Goal: Task Accomplishment & Management: Use online tool/utility

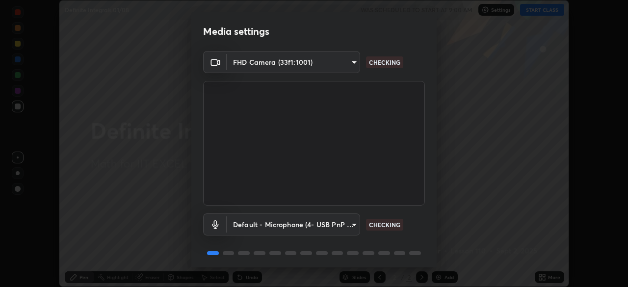
scroll to position [35, 0]
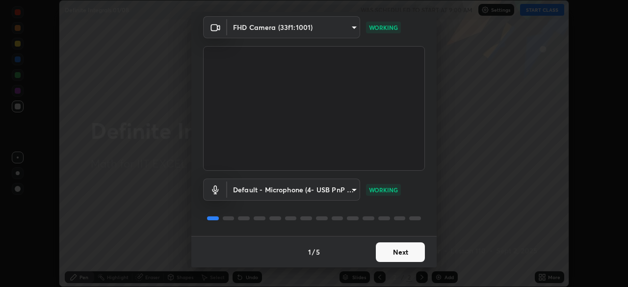
click at [395, 253] on button "Next" at bounding box center [400, 252] width 49 height 20
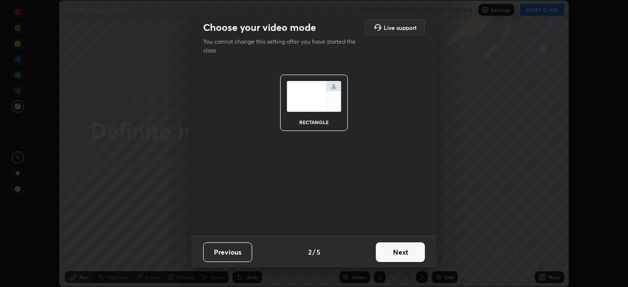
click at [398, 252] on button "Next" at bounding box center [400, 252] width 49 height 20
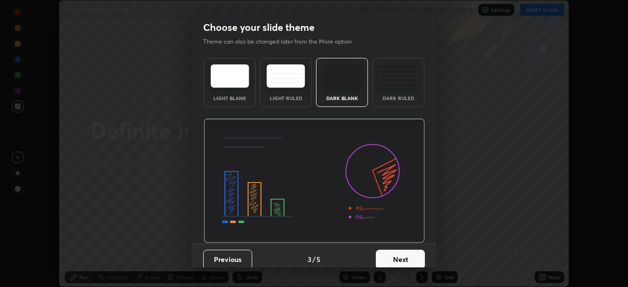
click at [400, 256] on button "Next" at bounding box center [400, 260] width 49 height 20
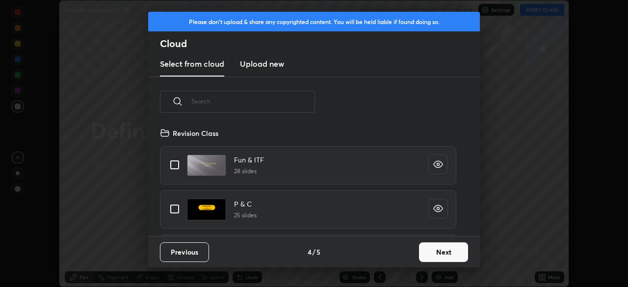
scroll to position [109, 315]
click at [430, 251] on button "Next" at bounding box center [443, 252] width 49 height 20
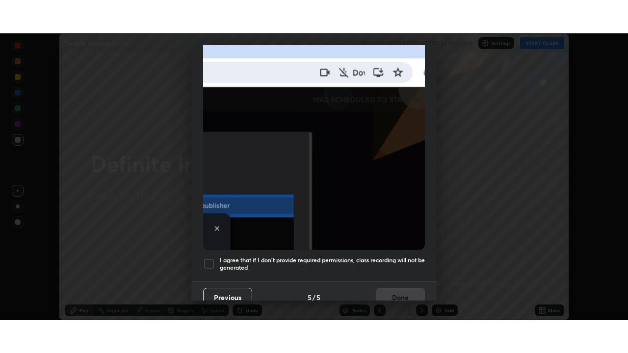
scroll to position [235, 0]
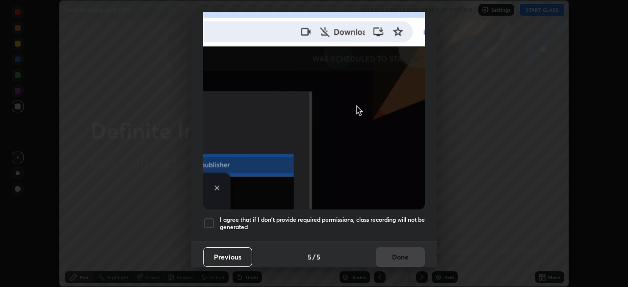
click at [359, 216] on h5 "I agree that if I don't provide required permissions, class recording will not …" at bounding box center [322, 223] width 205 height 15
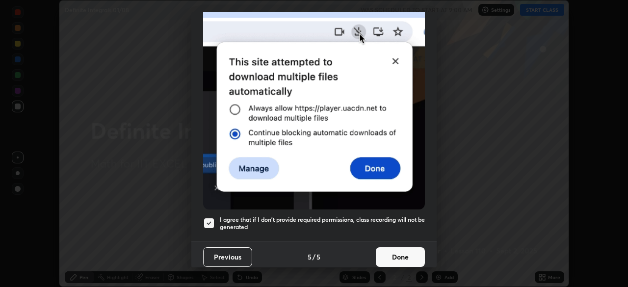
click at [393, 248] on button "Done" at bounding box center [400, 257] width 49 height 20
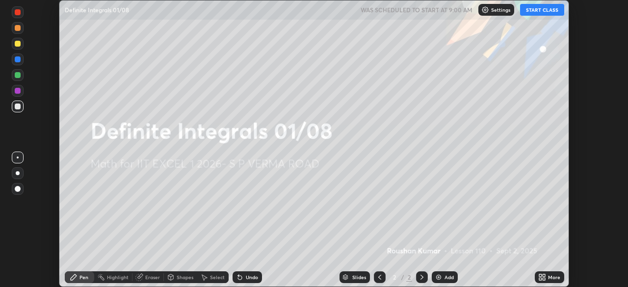
click at [534, 10] on button "START CLASS" at bounding box center [542, 10] width 44 height 12
click at [449, 275] on div "Add" at bounding box center [448, 277] width 9 height 5
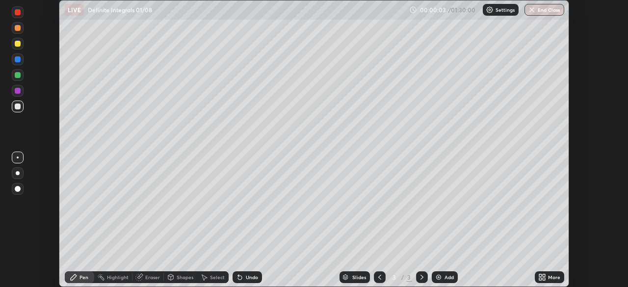
click at [549, 276] on div "More" at bounding box center [554, 277] width 12 height 5
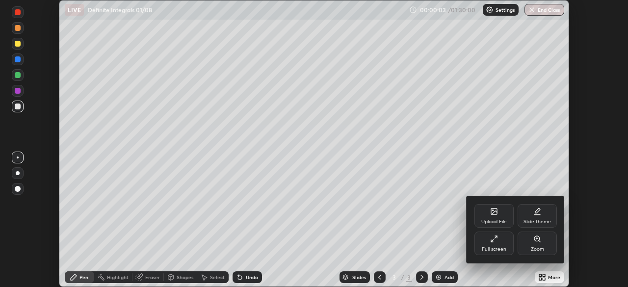
click at [492, 242] on icon at bounding box center [492, 241] width 2 height 2
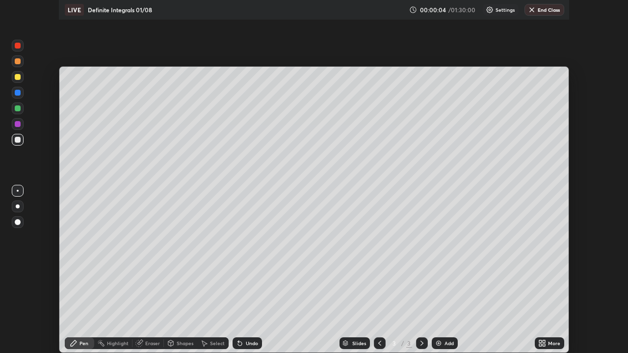
scroll to position [353, 628]
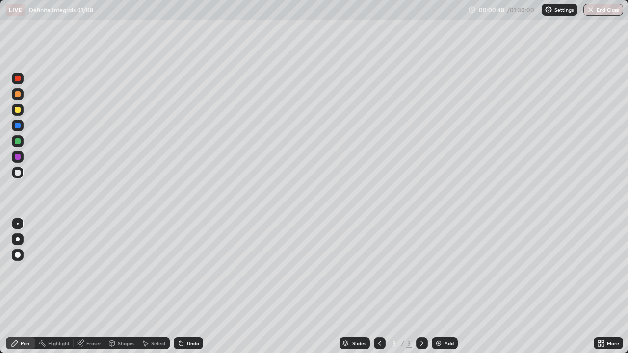
click at [18, 111] on div at bounding box center [18, 110] width 6 height 6
click at [19, 143] on div at bounding box center [18, 141] width 6 height 6
click at [196, 286] on div "Undo" at bounding box center [193, 343] width 12 height 5
click at [18, 113] on div at bounding box center [18, 110] width 12 height 12
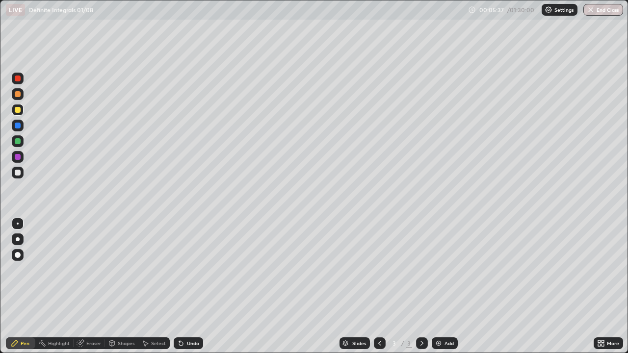
click at [444, 286] on div "Add" at bounding box center [448, 343] width 9 height 5
click at [17, 142] on div at bounding box center [18, 141] width 6 height 6
click at [20, 173] on div at bounding box center [18, 173] width 6 height 6
click at [19, 142] on div at bounding box center [18, 141] width 6 height 6
click at [195, 286] on div "Undo" at bounding box center [193, 343] width 12 height 5
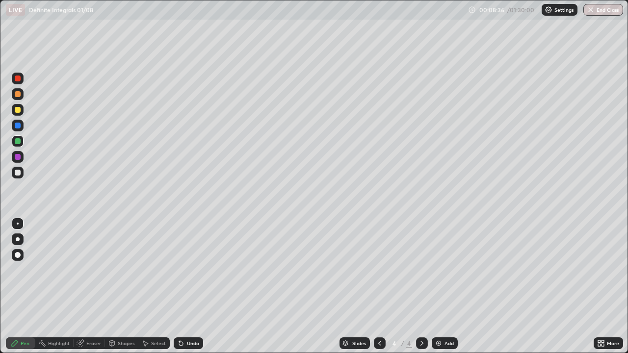
click at [19, 173] on div at bounding box center [18, 173] width 6 height 6
click at [17, 129] on div at bounding box center [18, 126] width 12 height 12
click at [16, 172] on div at bounding box center [18, 173] width 6 height 6
click at [18, 142] on div at bounding box center [18, 141] width 6 height 6
click at [18, 158] on div at bounding box center [18, 157] width 6 height 6
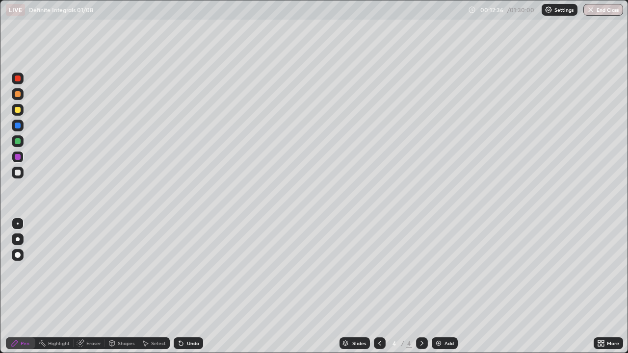
click at [446, 286] on div "Add" at bounding box center [448, 343] width 9 height 5
click at [17, 143] on div at bounding box center [18, 141] width 6 height 6
click at [198, 286] on div "Undo" at bounding box center [188, 343] width 29 height 12
click at [197, 286] on div "Undo" at bounding box center [188, 343] width 29 height 12
click at [18, 172] on div at bounding box center [18, 173] width 6 height 6
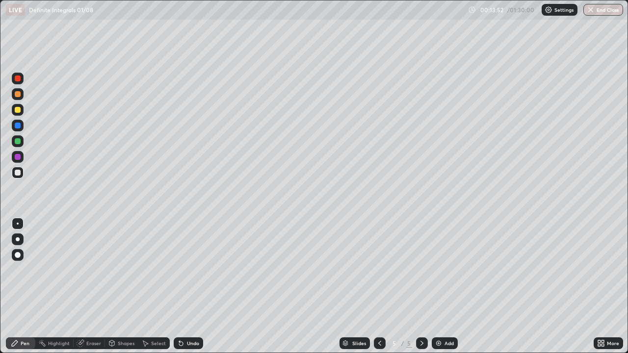
click at [379, 286] on icon at bounding box center [380, 343] width 8 height 8
click at [419, 286] on icon at bounding box center [422, 343] width 8 height 8
click at [196, 286] on div "Undo" at bounding box center [193, 343] width 12 height 5
click at [197, 286] on div "Undo" at bounding box center [188, 343] width 29 height 12
click at [18, 143] on div at bounding box center [18, 141] width 6 height 6
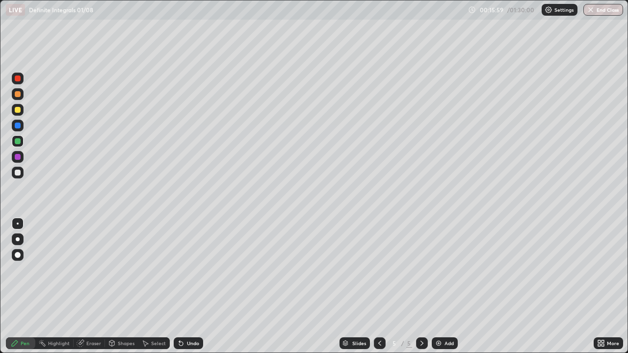
click at [17, 110] on div at bounding box center [18, 110] width 6 height 6
click at [378, 286] on icon at bounding box center [380, 343] width 8 height 8
click at [19, 78] on div at bounding box center [18, 79] width 6 height 6
click at [421, 286] on icon at bounding box center [422, 343] width 8 height 8
click at [18, 113] on div at bounding box center [18, 110] width 12 height 12
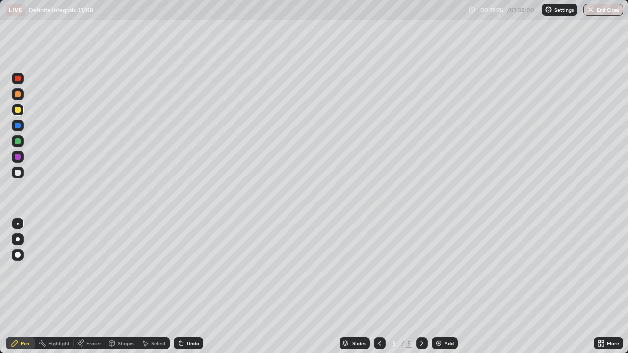
click at [448, 286] on div "Add" at bounding box center [448, 343] width 9 height 5
click at [20, 141] on div at bounding box center [18, 141] width 6 height 6
click at [19, 109] on div at bounding box center [18, 110] width 6 height 6
click at [190, 286] on div "Undo" at bounding box center [193, 343] width 12 height 5
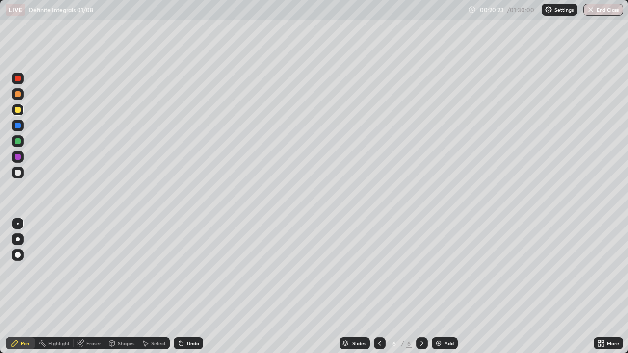
click at [190, 286] on div "Undo" at bounding box center [193, 343] width 12 height 5
click at [193, 286] on div "Undo" at bounding box center [193, 343] width 12 height 5
click at [20, 140] on div at bounding box center [18, 141] width 6 height 6
click at [192, 286] on div "Undo" at bounding box center [193, 343] width 12 height 5
click at [196, 286] on div "Undo" at bounding box center [193, 343] width 12 height 5
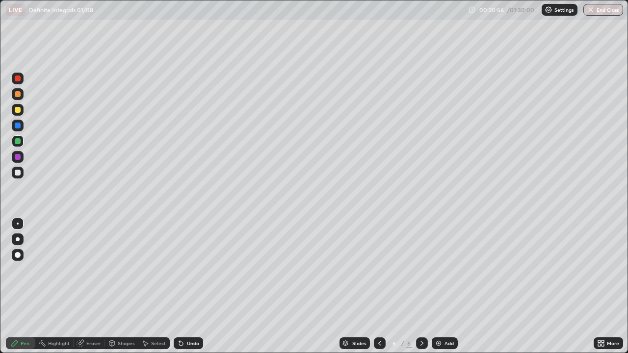
click at [199, 286] on div "Undo" at bounding box center [188, 343] width 29 height 12
click at [191, 286] on div "Undo" at bounding box center [193, 343] width 12 height 5
click at [196, 286] on div "Undo" at bounding box center [188, 343] width 29 height 12
click at [195, 286] on div "Undo" at bounding box center [193, 343] width 12 height 5
click at [194, 286] on div "Undo" at bounding box center [193, 343] width 12 height 5
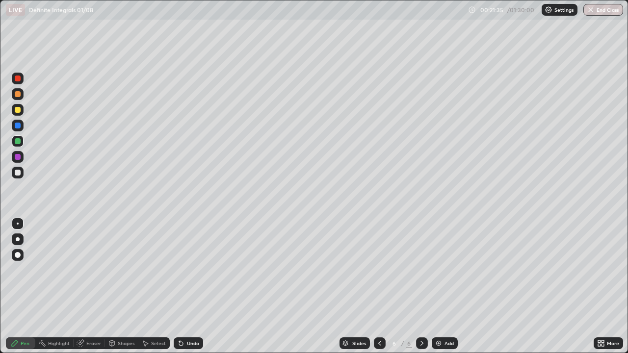
click at [191, 286] on div "Undo" at bounding box center [193, 343] width 12 height 5
click at [190, 286] on div "Undo" at bounding box center [193, 343] width 12 height 5
click at [189, 286] on div "Undo" at bounding box center [193, 343] width 12 height 5
click at [19, 80] on div at bounding box center [18, 79] width 6 height 6
click at [18, 141] on div at bounding box center [18, 141] width 6 height 6
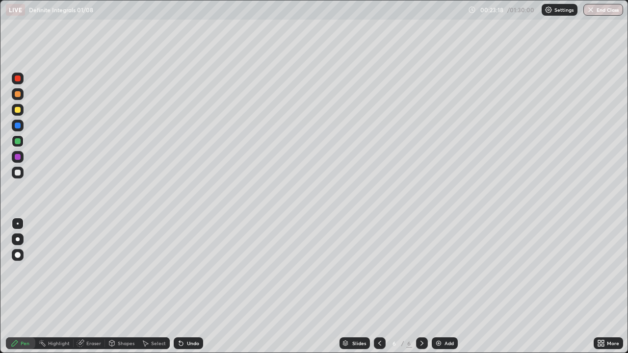
click at [18, 78] on div at bounding box center [18, 79] width 6 height 6
click at [19, 109] on div at bounding box center [18, 110] width 6 height 6
click at [18, 79] on div at bounding box center [18, 79] width 6 height 6
click at [439, 286] on img at bounding box center [439, 343] width 8 height 8
click at [18, 110] on div at bounding box center [18, 110] width 6 height 6
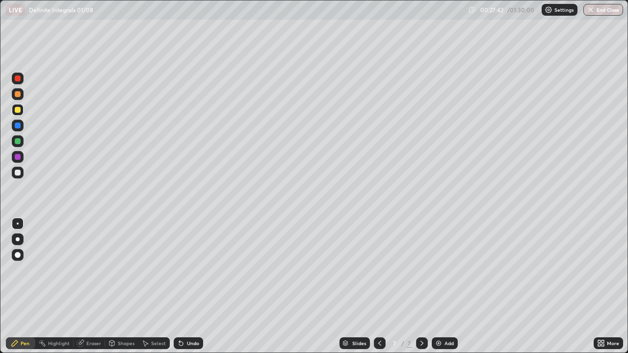
click at [22, 142] on div at bounding box center [18, 141] width 12 height 12
click at [193, 286] on div "Undo" at bounding box center [188, 343] width 29 height 12
click at [20, 110] on div at bounding box center [18, 110] width 6 height 6
click at [19, 126] on div at bounding box center [18, 126] width 6 height 6
click at [17, 174] on div at bounding box center [18, 173] width 6 height 6
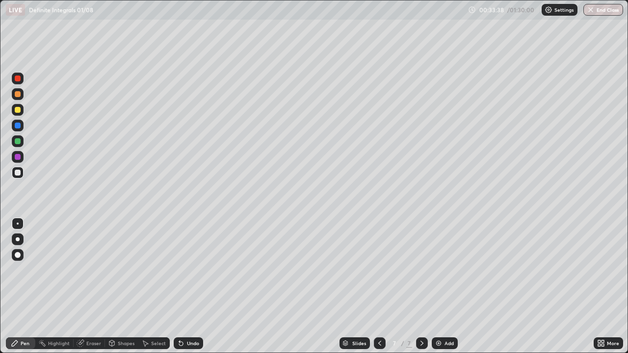
click at [446, 286] on div "Add" at bounding box center [448, 343] width 9 height 5
click at [18, 143] on div at bounding box center [18, 141] width 6 height 6
click at [377, 286] on icon at bounding box center [380, 343] width 8 height 8
click at [379, 286] on icon at bounding box center [380, 343] width 8 height 8
click at [421, 286] on icon at bounding box center [422, 343] width 8 height 8
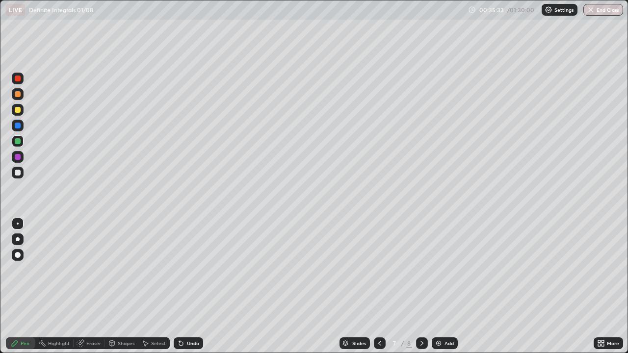
click at [421, 286] on icon at bounding box center [422, 343] width 8 height 8
click at [20, 173] on div at bounding box center [18, 173] width 6 height 6
click at [20, 157] on div at bounding box center [18, 157] width 6 height 6
click at [20, 172] on div at bounding box center [18, 173] width 6 height 6
click at [441, 286] on img at bounding box center [439, 343] width 8 height 8
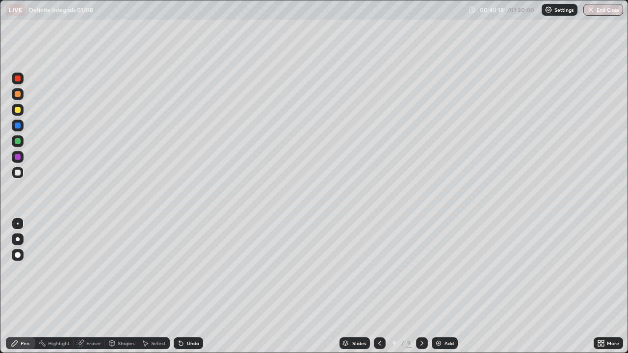
click at [19, 141] on div at bounding box center [18, 141] width 6 height 6
click at [16, 174] on div at bounding box center [18, 173] width 6 height 6
click at [19, 157] on div at bounding box center [18, 157] width 6 height 6
click at [17, 175] on div at bounding box center [18, 173] width 6 height 6
click at [19, 112] on div at bounding box center [18, 110] width 6 height 6
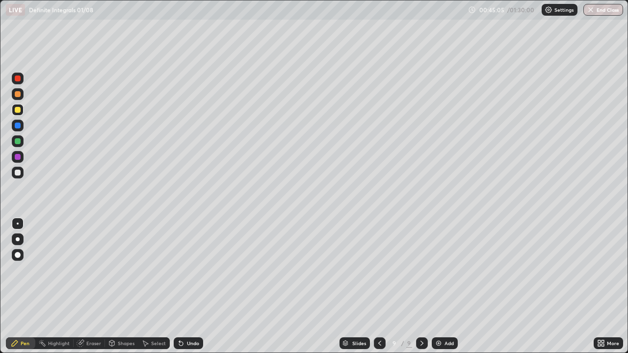
click at [445, 286] on div "Add" at bounding box center [448, 343] width 9 height 5
click at [13, 172] on div at bounding box center [18, 173] width 12 height 12
click at [17, 142] on div at bounding box center [18, 141] width 6 height 6
click at [22, 172] on div at bounding box center [18, 173] width 12 height 12
click at [448, 286] on div "Add" at bounding box center [448, 343] width 9 height 5
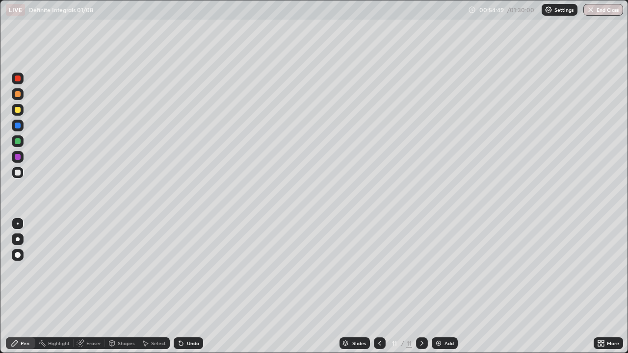
click at [19, 114] on div at bounding box center [18, 110] width 12 height 12
click at [193, 286] on div "Undo" at bounding box center [193, 343] width 12 height 5
click at [20, 141] on div at bounding box center [18, 141] width 6 height 6
click at [20, 173] on div at bounding box center [18, 173] width 6 height 6
click at [17, 108] on div at bounding box center [18, 110] width 6 height 6
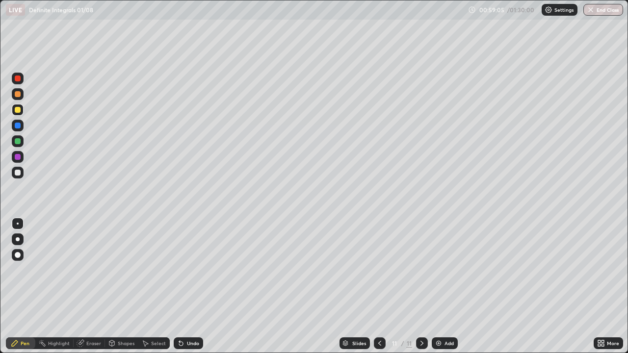
click at [446, 286] on div "Add" at bounding box center [448, 343] width 9 height 5
click at [19, 174] on div at bounding box center [18, 173] width 6 height 6
click at [18, 140] on div at bounding box center [18, 141] width 6 height 6
click at [188, 286] on div "Undo" at bounding box center [193, 343] width 12 height 5
click at [192, 286] on div "Undo" at bounding box center [188, 343] width 29 height 12
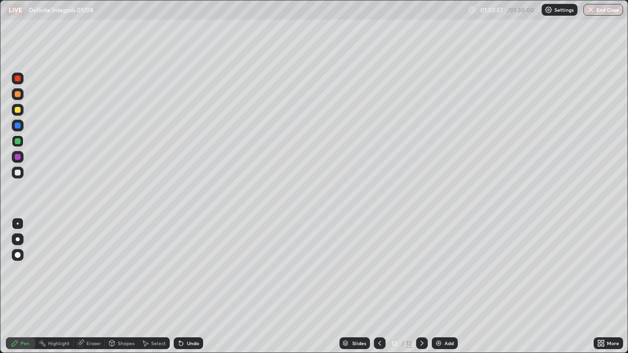
click at [193, 286] on div "Undo" at bounding box center [188, 343] width 29 height 12
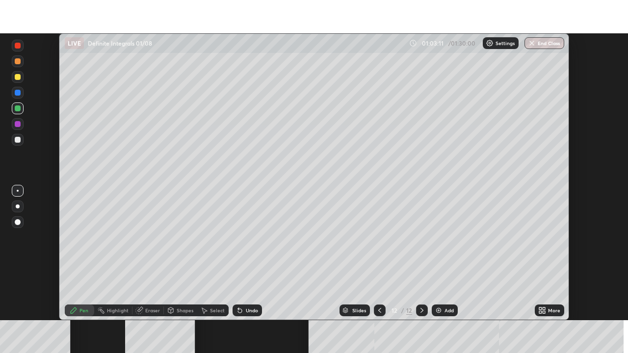
scroll to position [287, 627]
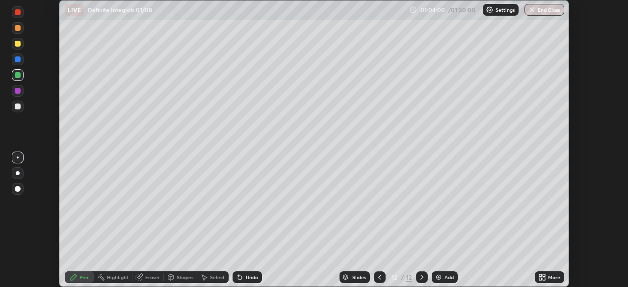
click at [548, 275] on div "More" at bounding box center [554, 277] width 12 height 5
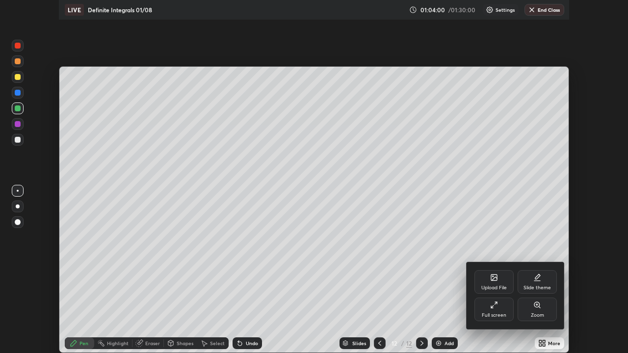
click at [500, 282] on div "Upload File" at bounding box center [493, 282] width 39 height 24
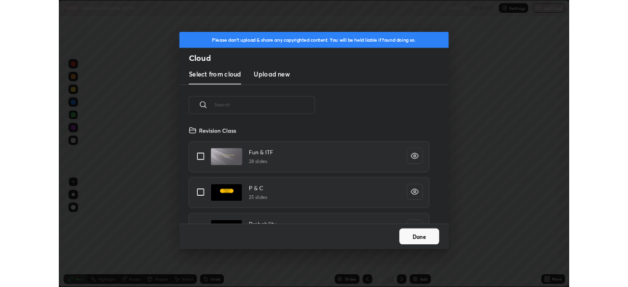
scroll to position [72, 0]
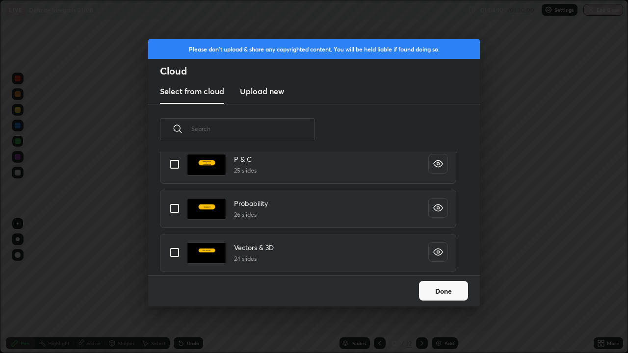
click at [451, 286] on button "Done" at bounding box center [443, 291] width 49 height 20
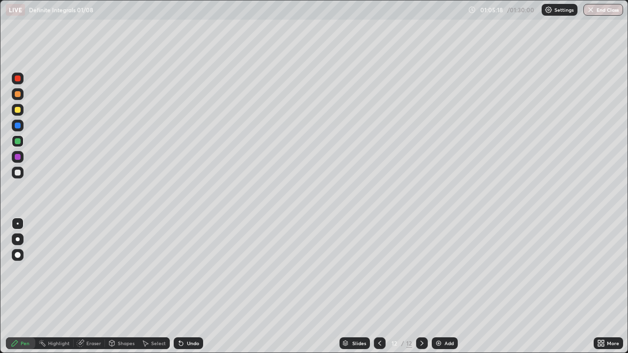
click at [8, 16] on div "LIVE Definite Integrals 01/08" at bounding box center [235, 10] width 458 height 20
click at [609, 286] on div "More" at bounding box center [613, 343] width 12 height 5
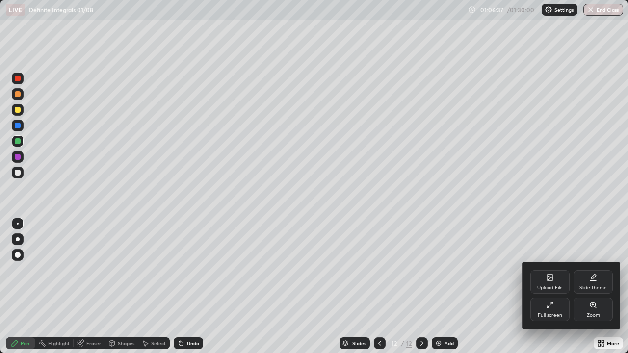
click at [551, 286] on div "Full screen" at bounding box center [550, 315] width 25 height 5
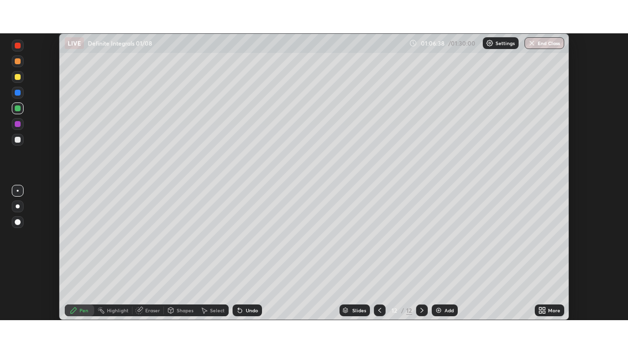
scroll to position [48762, 48421]
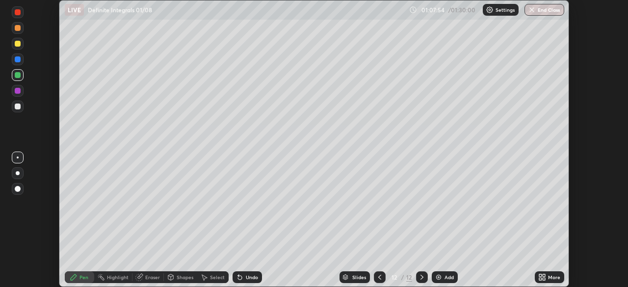
click at [547, 277] on div "More" at bounding box center [549, 277] width 29 height 12
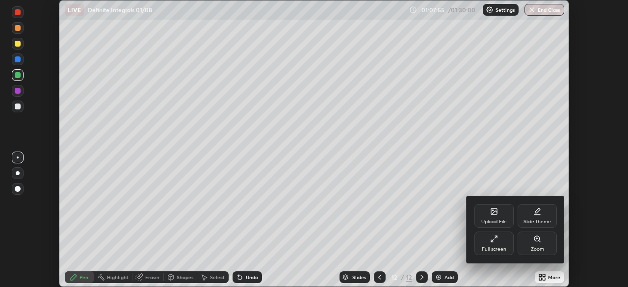
click at [493, 247] on div "Full screen" at bounding box center [494, 249] width 25 height 5
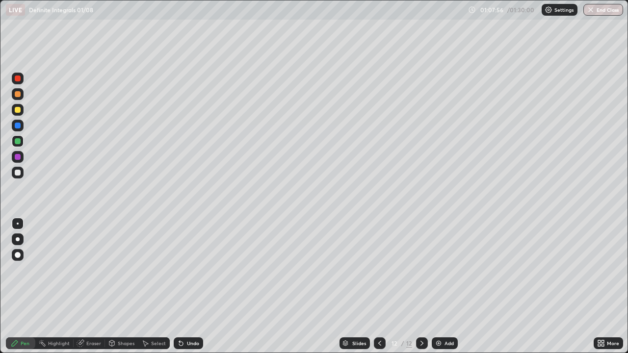
scroll to position [353, 628]
click at [191, 286] on div "Undo" at bounding box center [193, 343] width 12 height 5
click at [192, 286] on div "Undo" at bounding box center [193, 343] width 12 height 5
click at [193, 286] on div "Undo" at bounding box center [193, 343] width 12 height 5
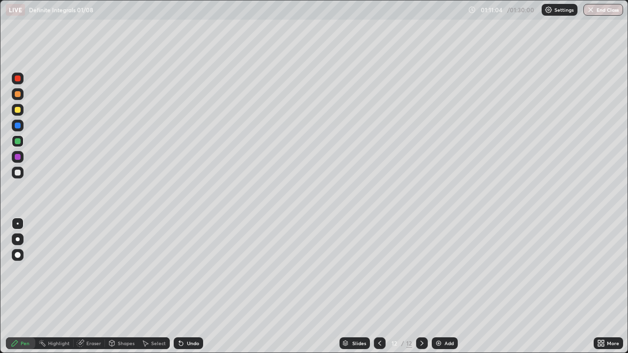
click at [192, 286] on div "Undo" at bounding box center [193, 343] width 12 height 5
click at [194, 286] on div "Undo" at bounding box center [193, 343] width 12 height 5
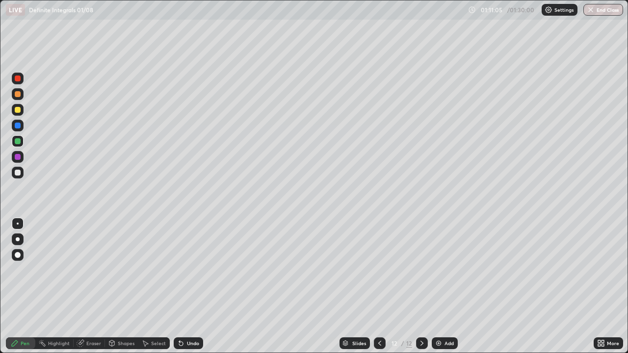
click at [194, 286] on div "Undo" at bounding box center [193, 343] width 12 height 5
click at [195, 286] on div "Undo" at bounding box center [193, 343] width 12 height 5
click at [193, 286] on div "Undo" at bounding box center [193, 343] width 12 height 5
click at [191, 286] on div "Undo" at bounding box center [193, 343] width 12 height 5
click at [94, 286] on div "Eraser" at bounding box center [93, 343] width 15 height 5
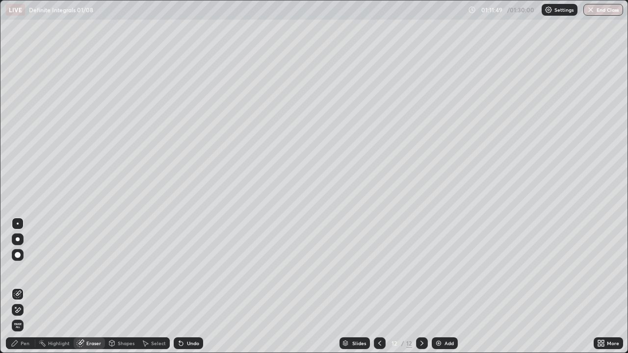
click at [22, 286] on div "Pen" at bounding box center [25, 343] width 9 height 5
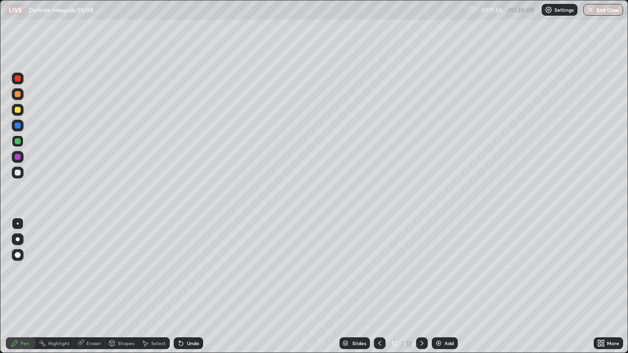
click at [191, 286] on div "Undo" at bounding box center [193, 343] width 12 height 5
click at [93, 286] on div "Eraser" at bounding box center [93, 343] width 15 height 5
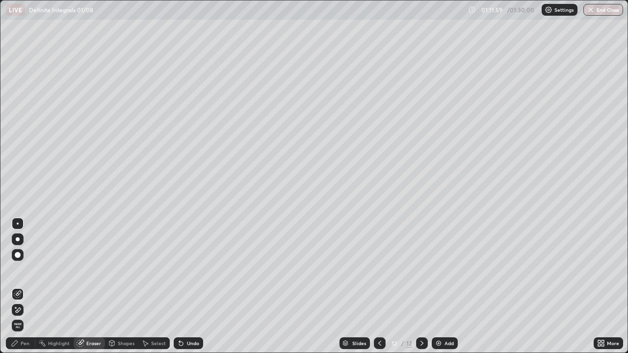
click at [28, 286] on div "Pen" at bounding box center [20, 343] width 29 height 12
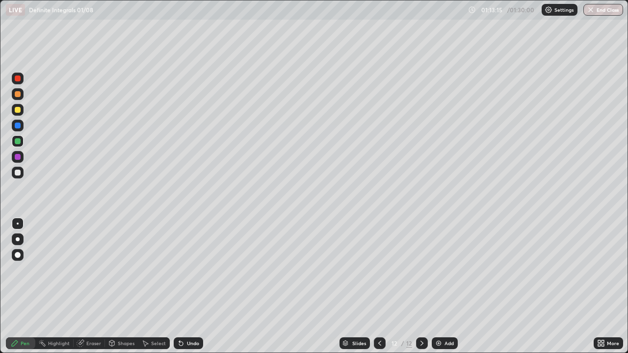
click at [17, 125] on div at bounding box center [18, 126] width 6 height 6
click at [94, 286] on div "Eraser" at bounding box center [93, 343] width 15 height 5
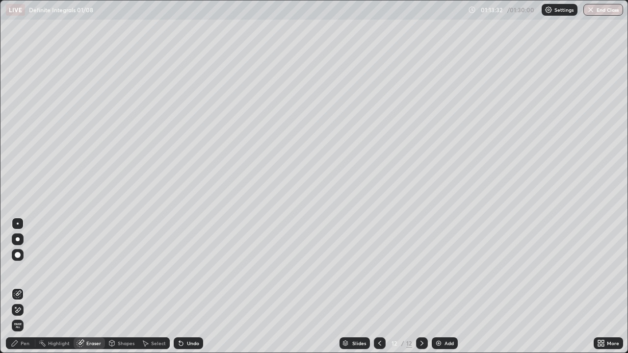
click at [25, 286] on div "Pen" at bounding box center [25, 343] width 9 height 5
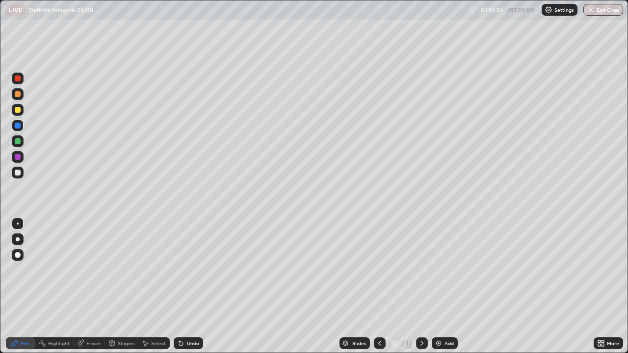
click at [17, 140] on div at bounding box center [18, 141] width 6 height 6
click at [92, 286] on div "Eraser" at bounding box center [89, 343] width 31 height 12
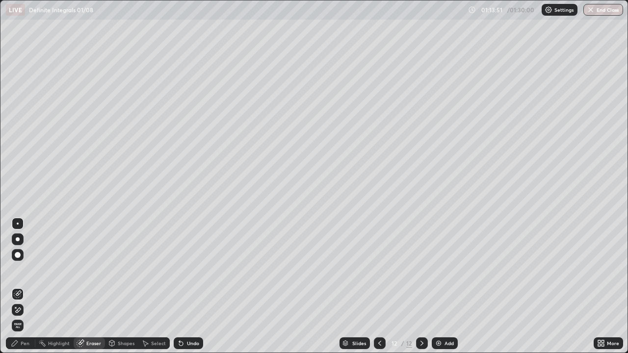
click at [27, 286] on div "Pen" at bounding box center [25, 343] width 9 height 5
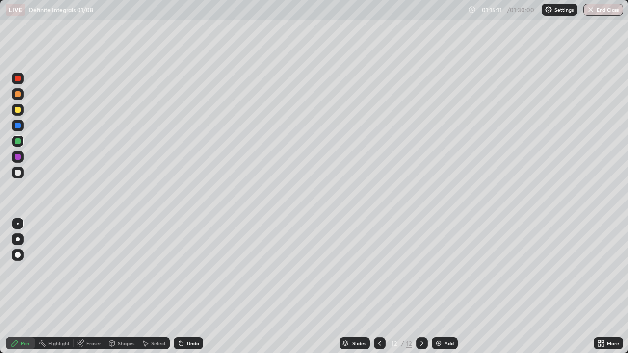
click at [19, 111] on div at bounding box center [18, 110] width 6 height 6
click at [18, 173] on div at bounding box center [18, 173] width 6 height 6
click at [17, 79] on div at bounding box center [18, 79] width 6 height 6
click at [20, 174] on div at bounding box center [18, 173] width 6 height 6
click at [444, 286] on div "Add" at bounding box center [448, 343] width 9 height 5
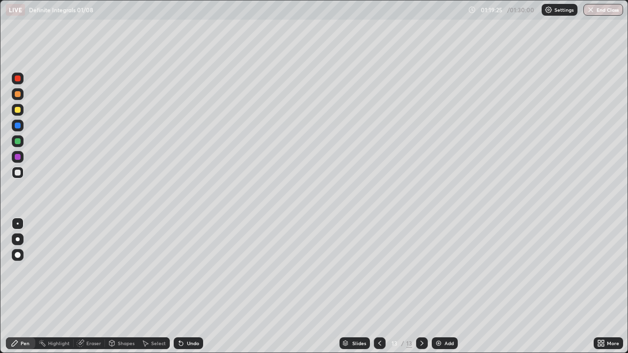
click at [194, 286] on div "Undo" at bounding box center [193, 343] width 12 height 5
click at [194, 286] on div "Undo" at bounding box center [188, 343] width 29 height 12
click at [17, 112] on div at bounding box center [18, 110] width 6 height 6
click at [17, 143] on div at bounding box center [18, 141] width 6 height 6
click at [187, 286] on div "Undo" at bounding box center [193, 343] width 12 height 5
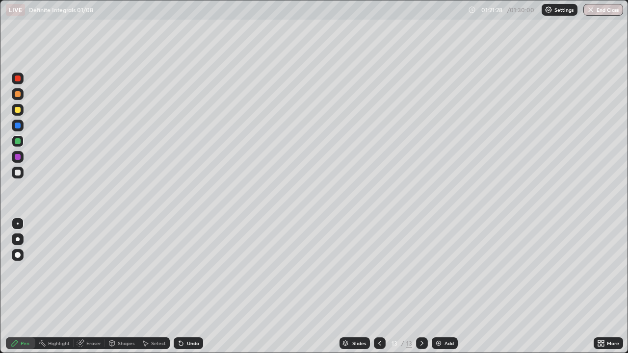
click at [189, 286] on div "Undo" at bounding box center [193, 343] width 12 height 5
click at [18, 171] on div at bounding box center [18, 173] width 6 height 6
click at [97, 286] on div "Eraser" at bounding box center [93, 343] width 15 height 5
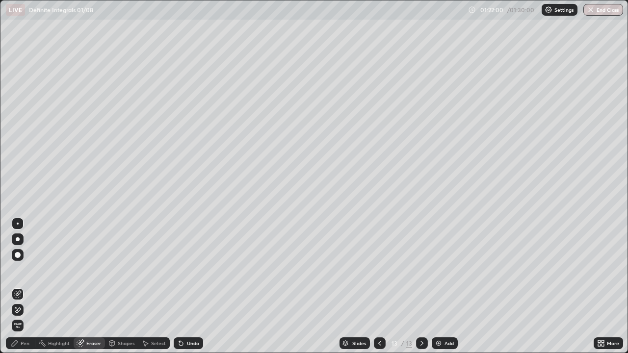
click at [26, 286] on div "Pen" at bounding box center [25, 343] width 9 height 5
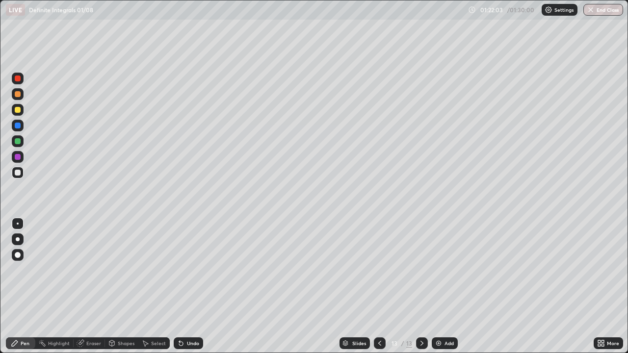
click at [20, 143] on div at bounding box center [18, 141] width 6 height 6
click at [20, 79] on div at bounding box center [18, 79] width 6 height 6
click at [20, 142] on div at bounding box center [18, 141] width 6 height 6
click at [610, 11] on button "End Class" at bounding box center [603, 10] width 39 height 12
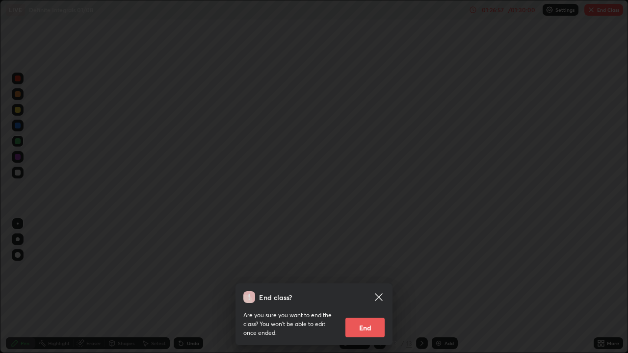
click at [363, 286] on button "End" at bounding box center [364, 328] width 39 height 20
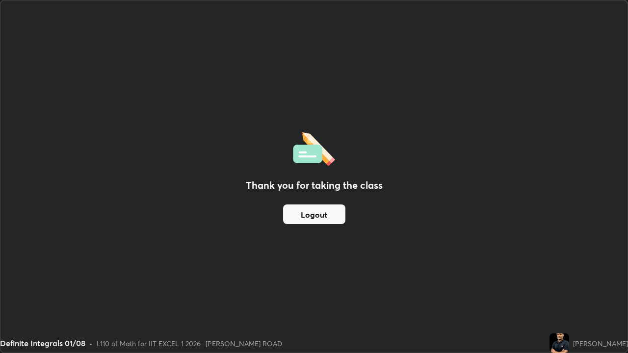
click at [323, 208] on button "Logout" at bounding box center [314, 215] width 62 height 20
